Goal: Information Seeking & Learning: Learn about a topic

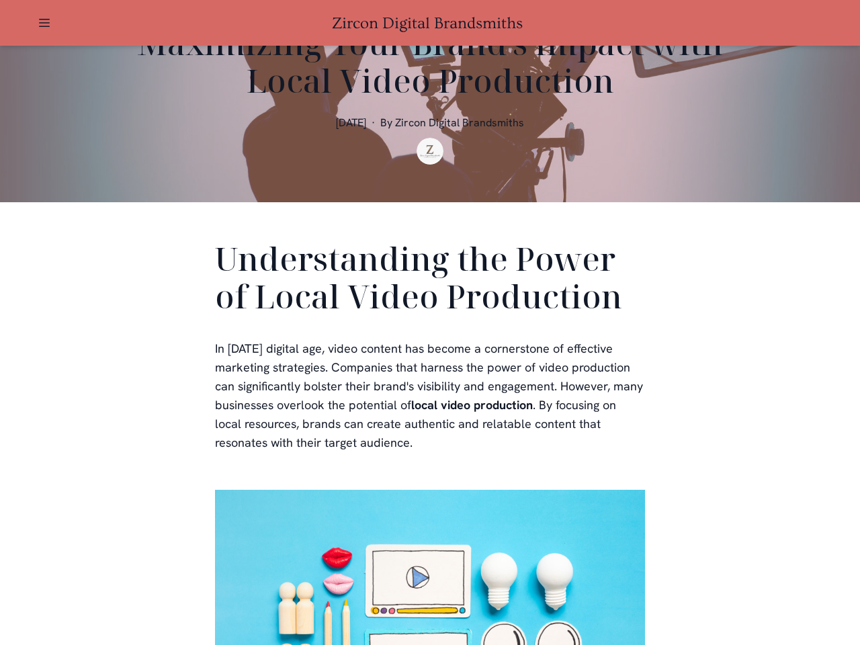
scroll to position [403, 0]
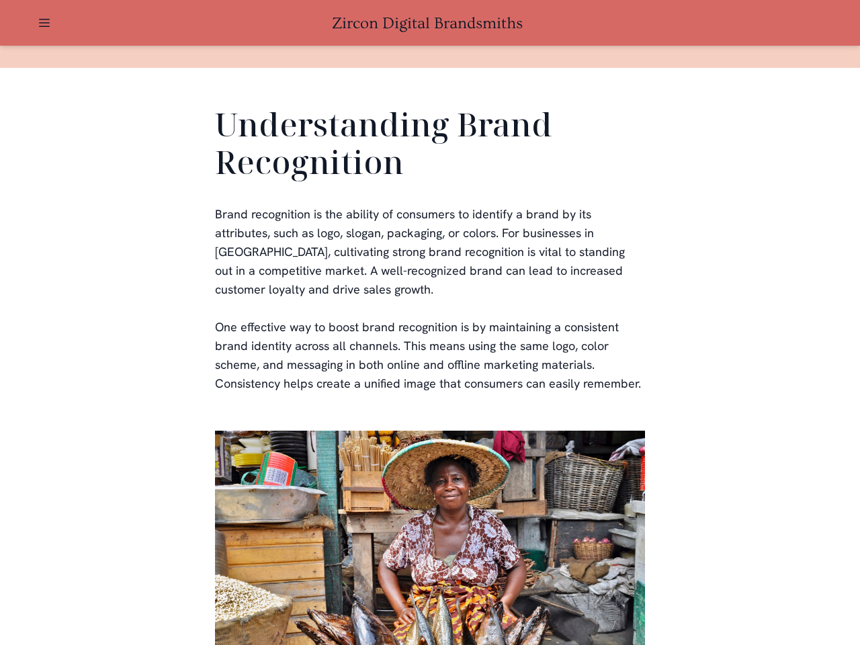
scroll to position [403, 0]
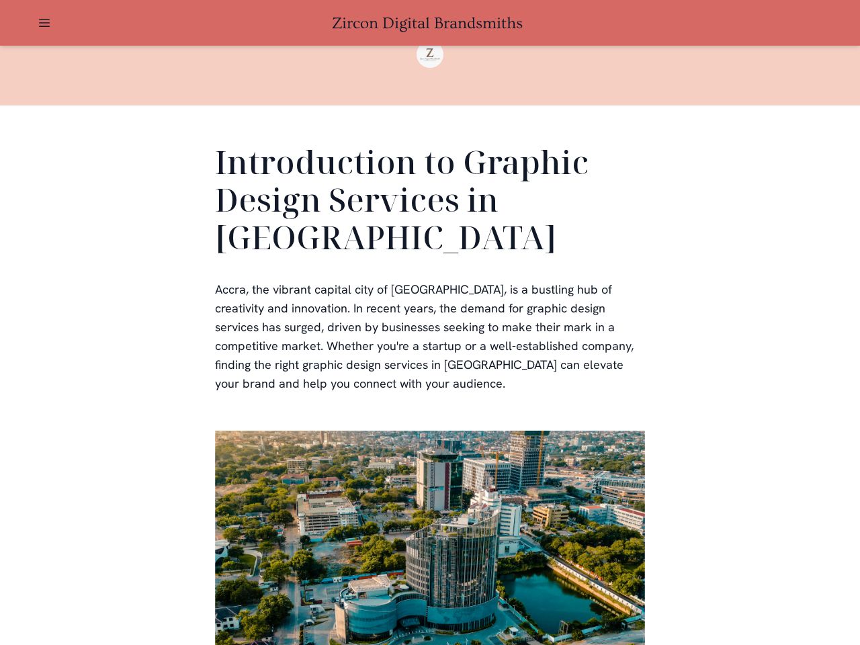
scroll to position [2761, 0]
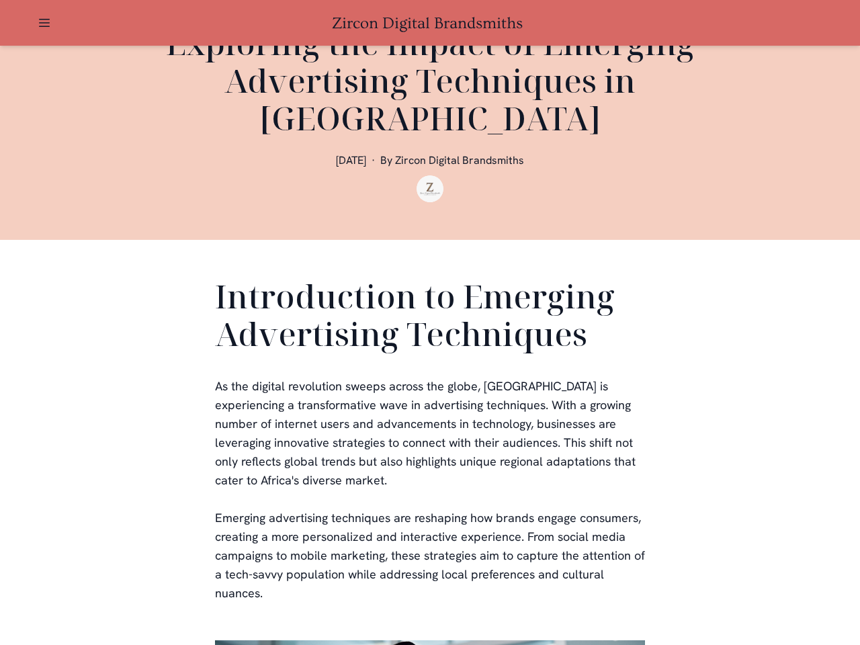
scroll to position [403, 0]
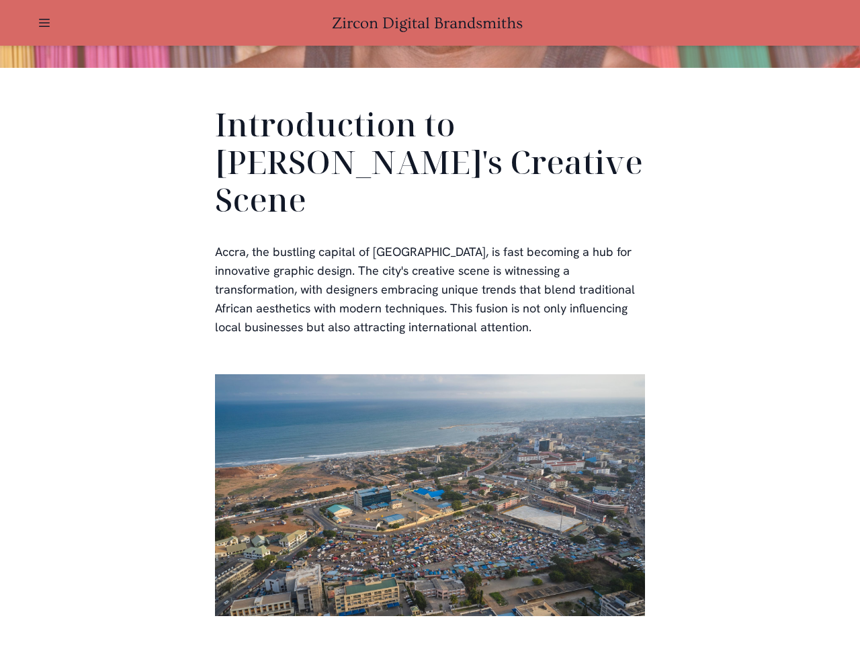
scroll to position [403, 0]
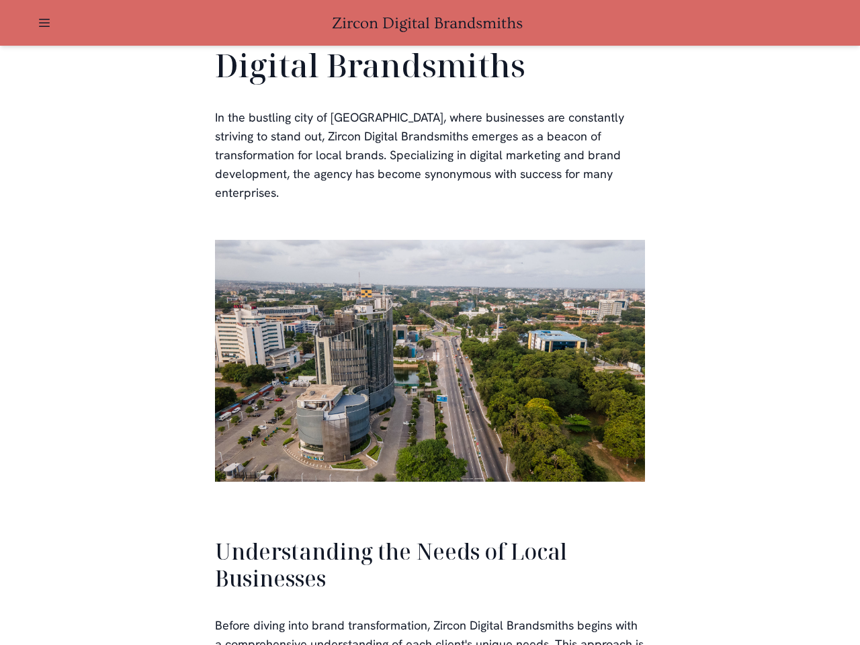
scroll to position [2866, 0]
